Goal: Go to known website: Access a specific website the user already knows

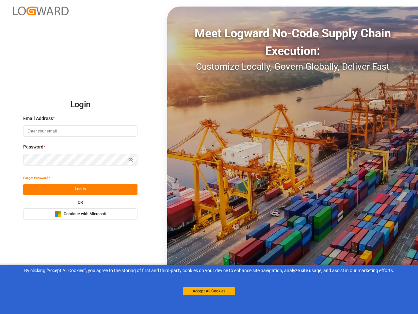
click at [209, 157] on div "Meet Logward No-Code Supply Chain Execution: Customize Locally, Govern Globally…" at bounding box center [292, 157] width 251 height 301
click at [41, 11] on img at bounding box center [41, 11] width 56 height 9
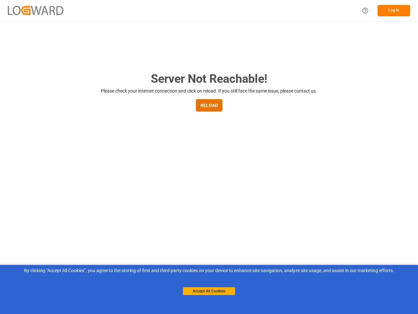
click at [37, 178] on main "Server Not Reachable! Please check your internet connection and click on reload…" at bounding box center [209, 214] width 418 height 289
click at [80, 189] on main "Server Not Reachable! Please check your internet connection and click on reload…" at bounding box center [209, 214] width 418 height 289
click at [80, 214] on main "Server Not Reachable! Please check your internet connection and click on reload…" at bounding box center [209, 214] width 418 height 289
click at [209, 291] on button "Accept All Cookies" at bounding box center [209, 291] width 52 height 8
